Goal: Obtain resource: Obtain resource

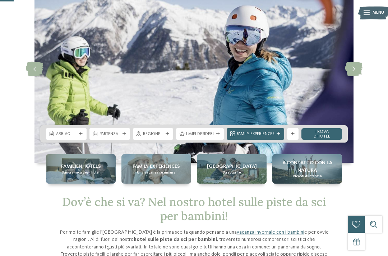
scroll to position [63, 0]
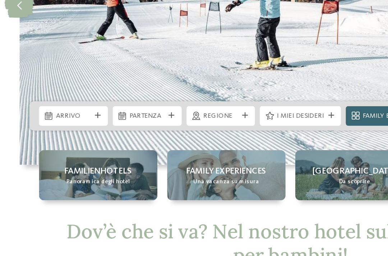
click at [65, 153] on span "Familienhotels" at bounding box center [81, 156] width 40 height 7
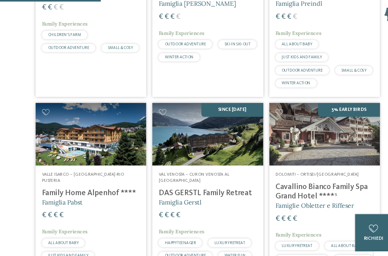
scroll to position [459, 0]
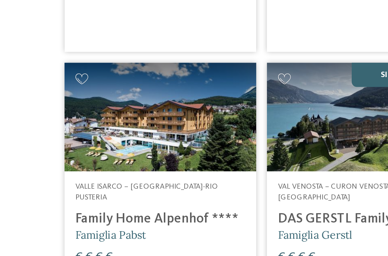
click at [109, 95] on img at bounding box center [86, 124] width 103 height 58
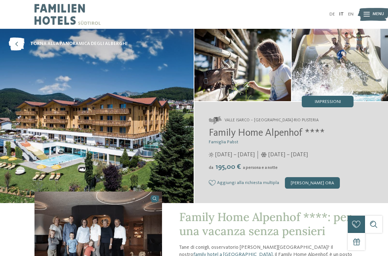
click at [372, 10] on img at bounding box center [374, 14] width 32 height 16
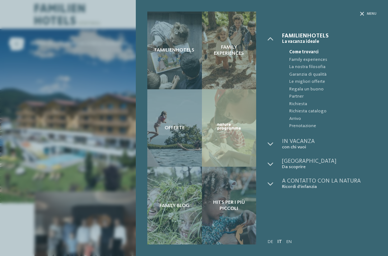
click at [368, 109] on span "Richiesta catalogo" at bounding box center [333, 111] width 87 height 7
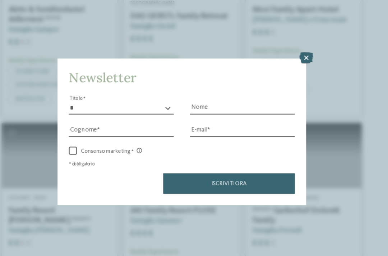
scroll to position [975, 0]
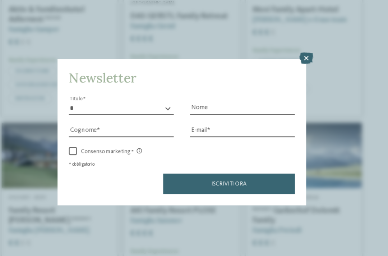
click at [299, 58] on icon at bounding box center [305, 63] width 12 height 10
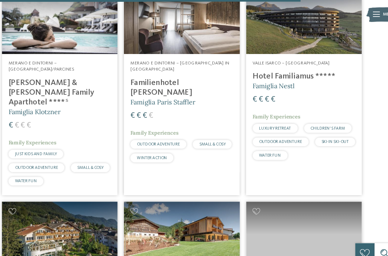
scroll to position [1427, 0]
